Goal: Information Seeking & Learning: Learn about a topic

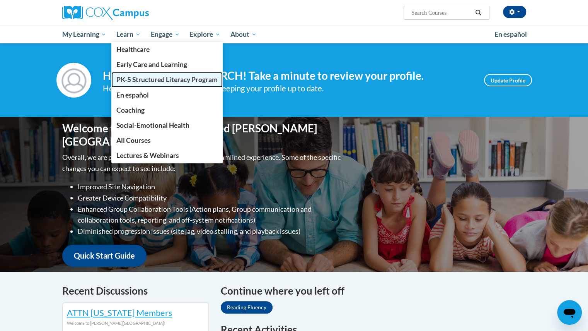
click at [150, 79] on span "PK-5 Structured Literacy Program" at bounding box center [166, 79] width 101 height 8
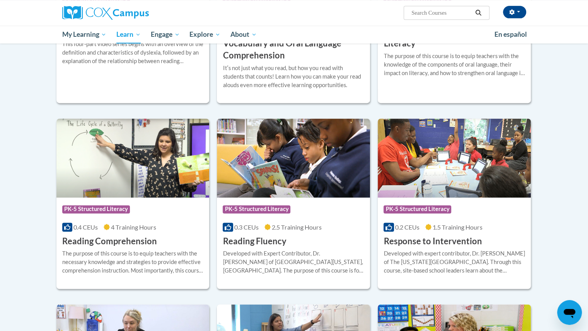
scroll to position [578, 0]
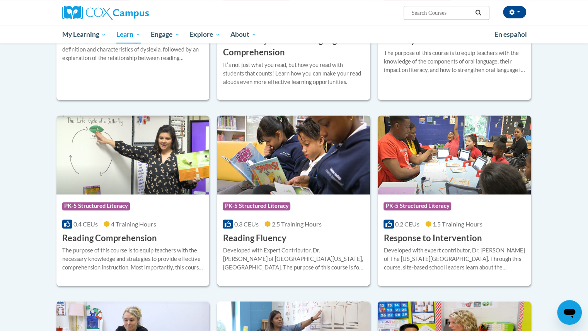
click at [253, 234] on h3 "Reading Fluency" at bounding box center [254, 238] width 63 height 12
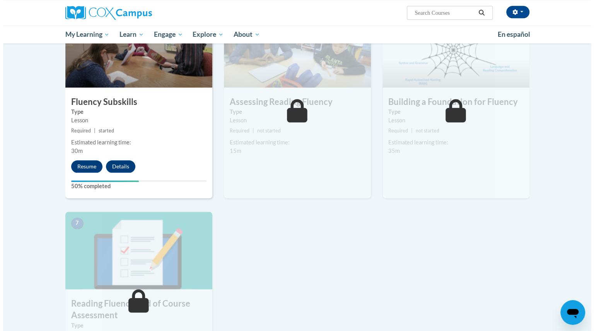
scroll to position [406, 0]
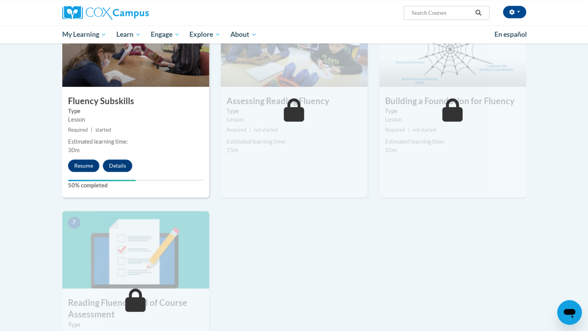
click at [193, 144] on div "Estimated learning time:" at bounding box center [135, 141] width 135 height 9
click at [87, 161] on button "Resume" at bounding box center [83, 165] width 31 height 12
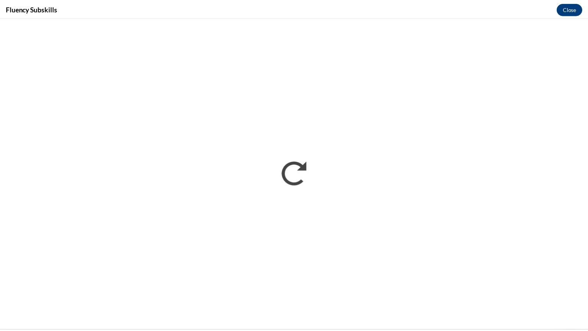
scroll to position [0, 0]
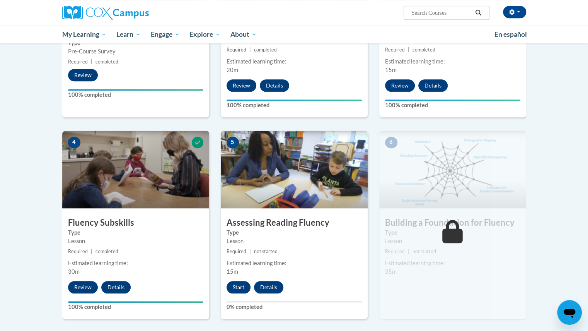
scroll to position [335, 0]
